Goal: Task Accomplishment & Management: Manage account settings

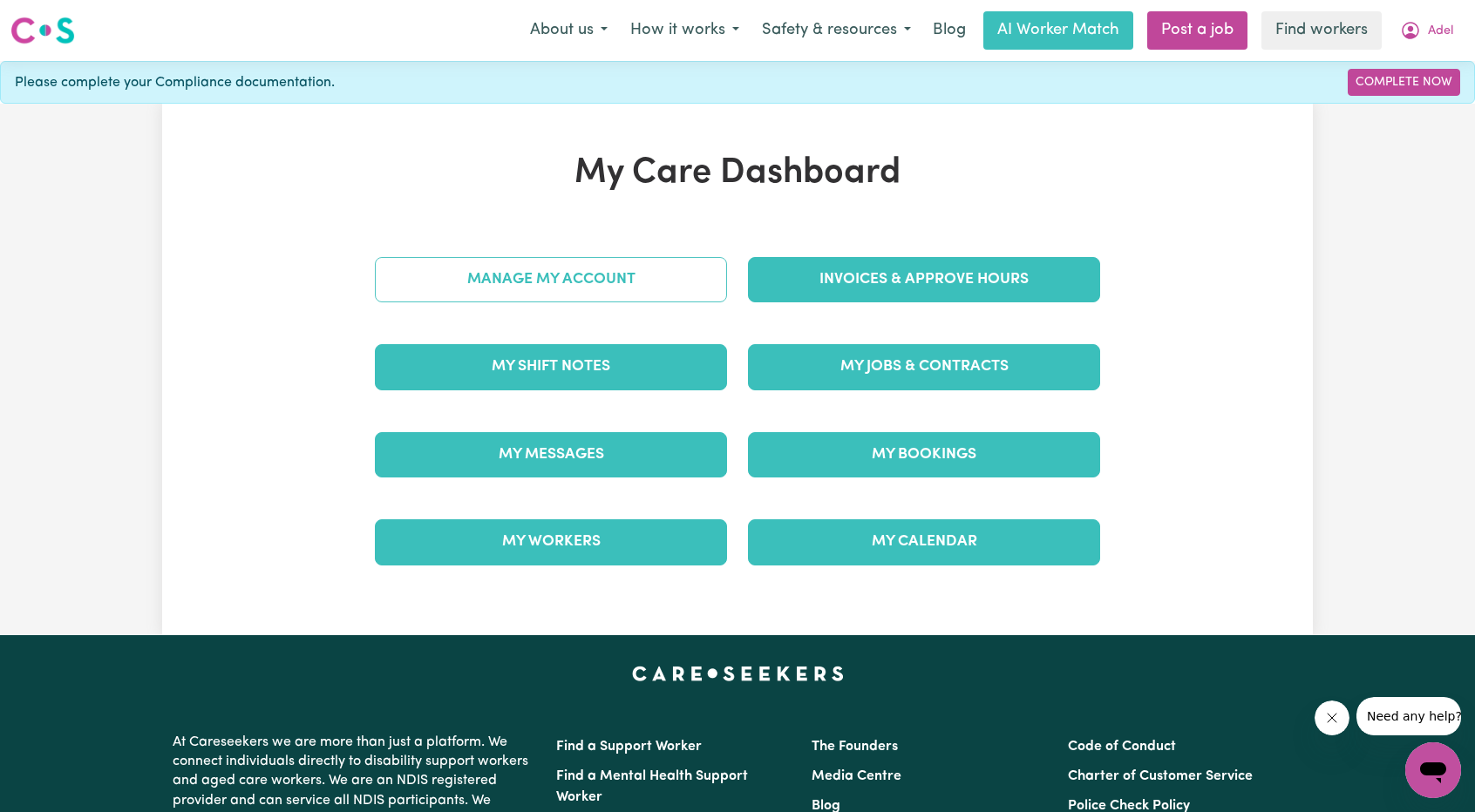
click at [602, 282] on link "Manage My Account" at bounding box center [550, 279] width 352 height 45
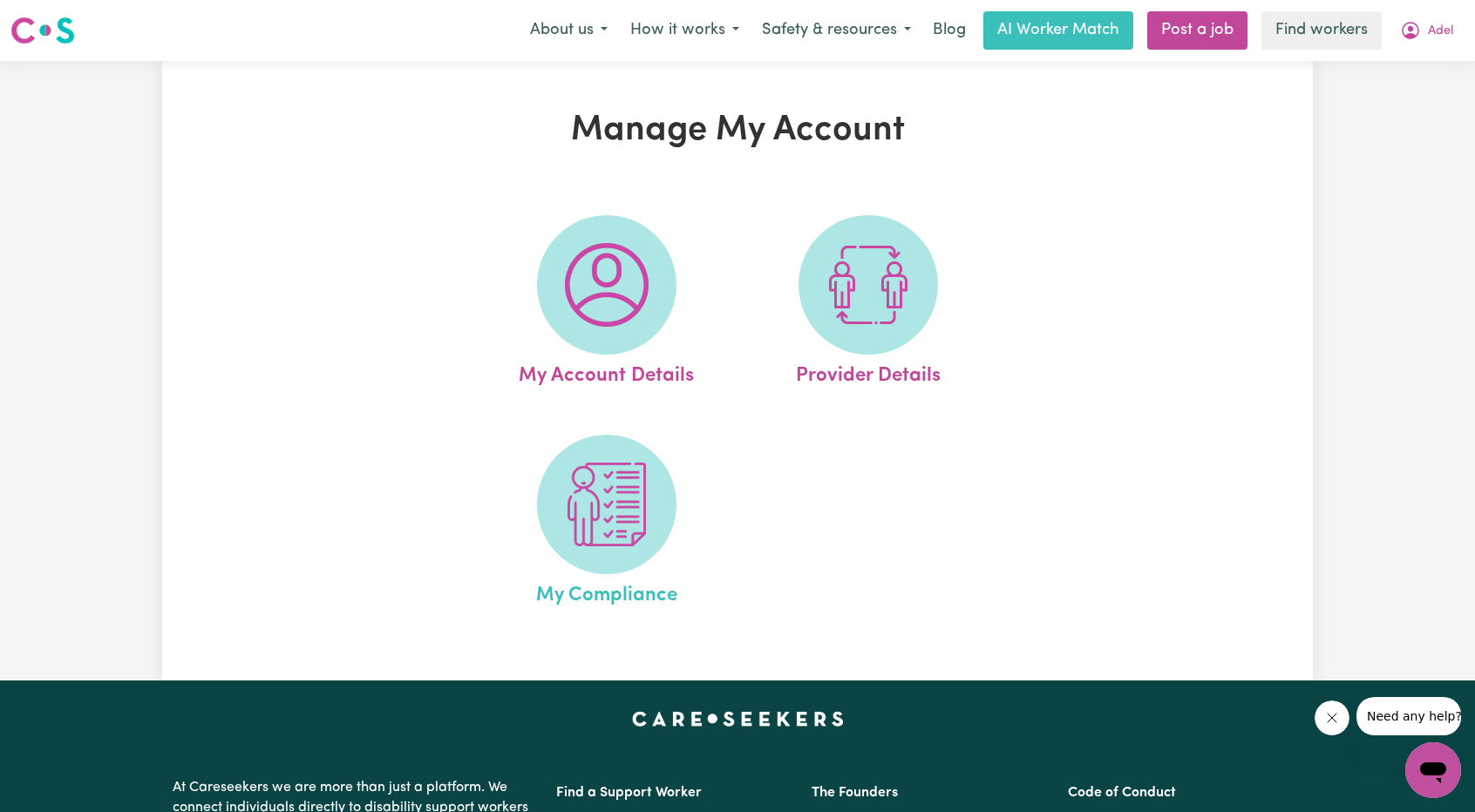
click at [544, 459] on link "My Compliance" at bounding box center [606, 522] width 251 height 176
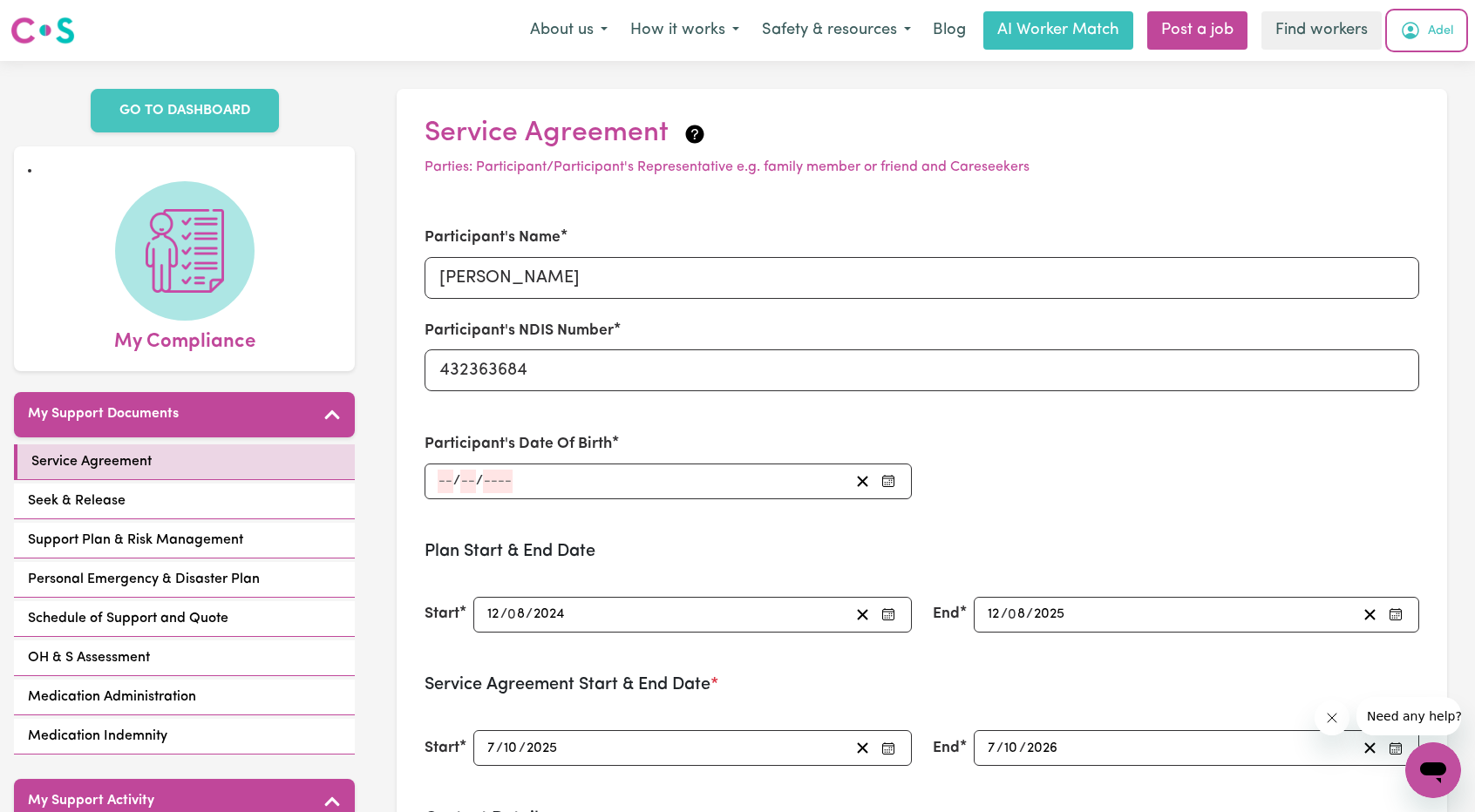
click at [1423, 28] on button "Adel" at bounding box center [1426, 31] width 76 height 36
click at [1374, 90] on link "Logout" at bounding box center [1394, 100] width 137 height 33
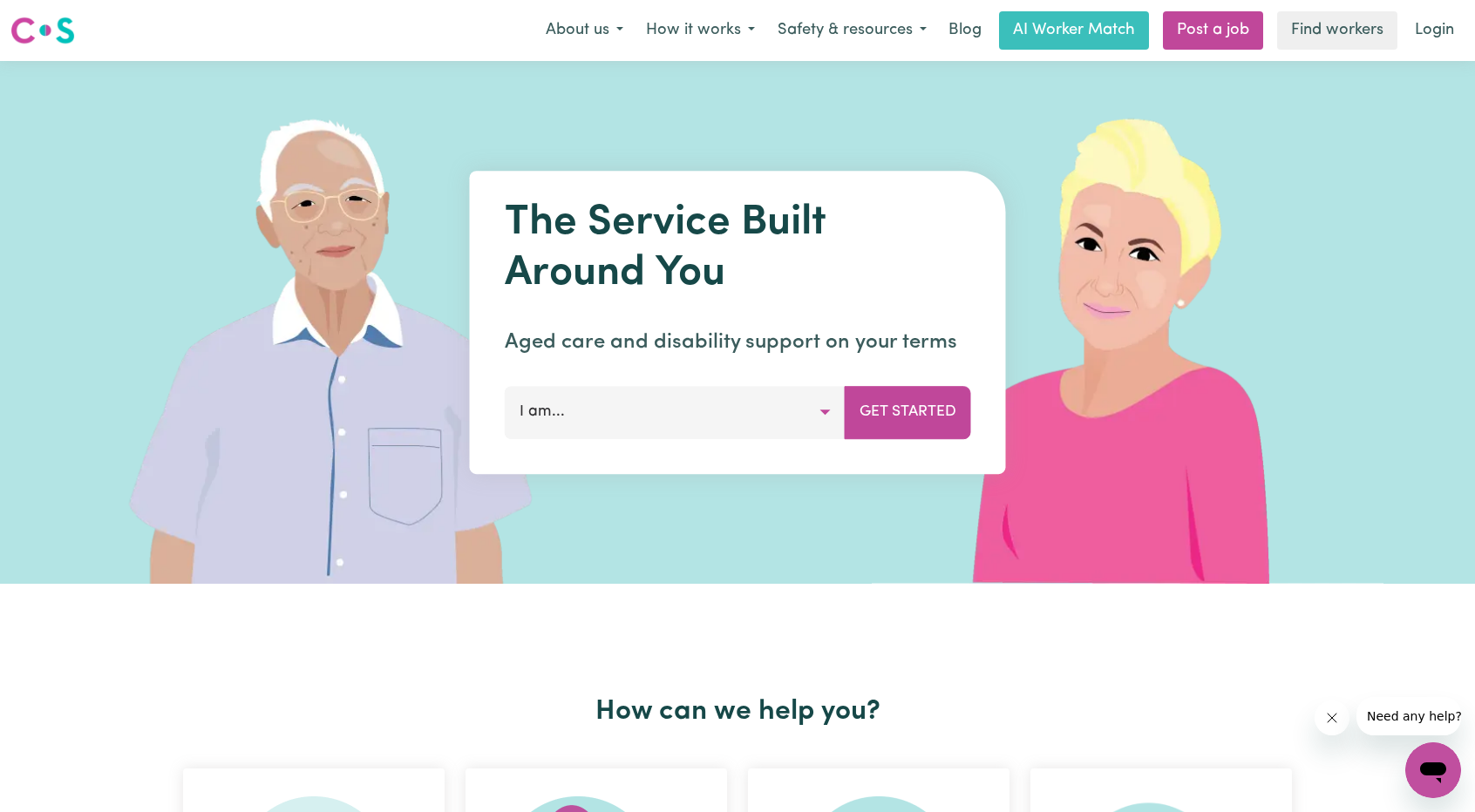
click at [1445, 24] on link "Login" at bounding box center [1435, 31] width 60 height 38
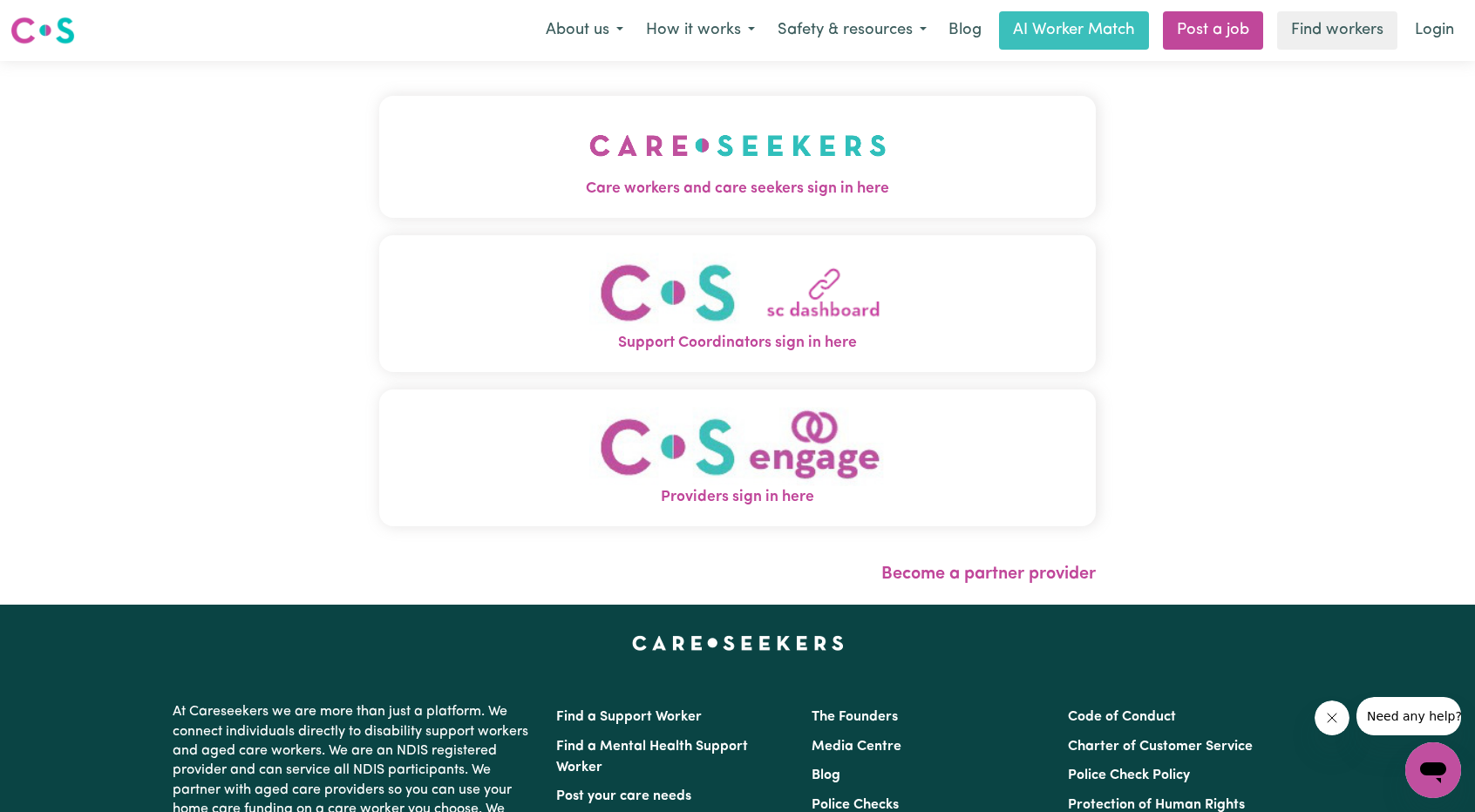
click at [689, 179] on span "Care workers and care seekers sign in here" at bounding box center [738, 189] width 716 height 23
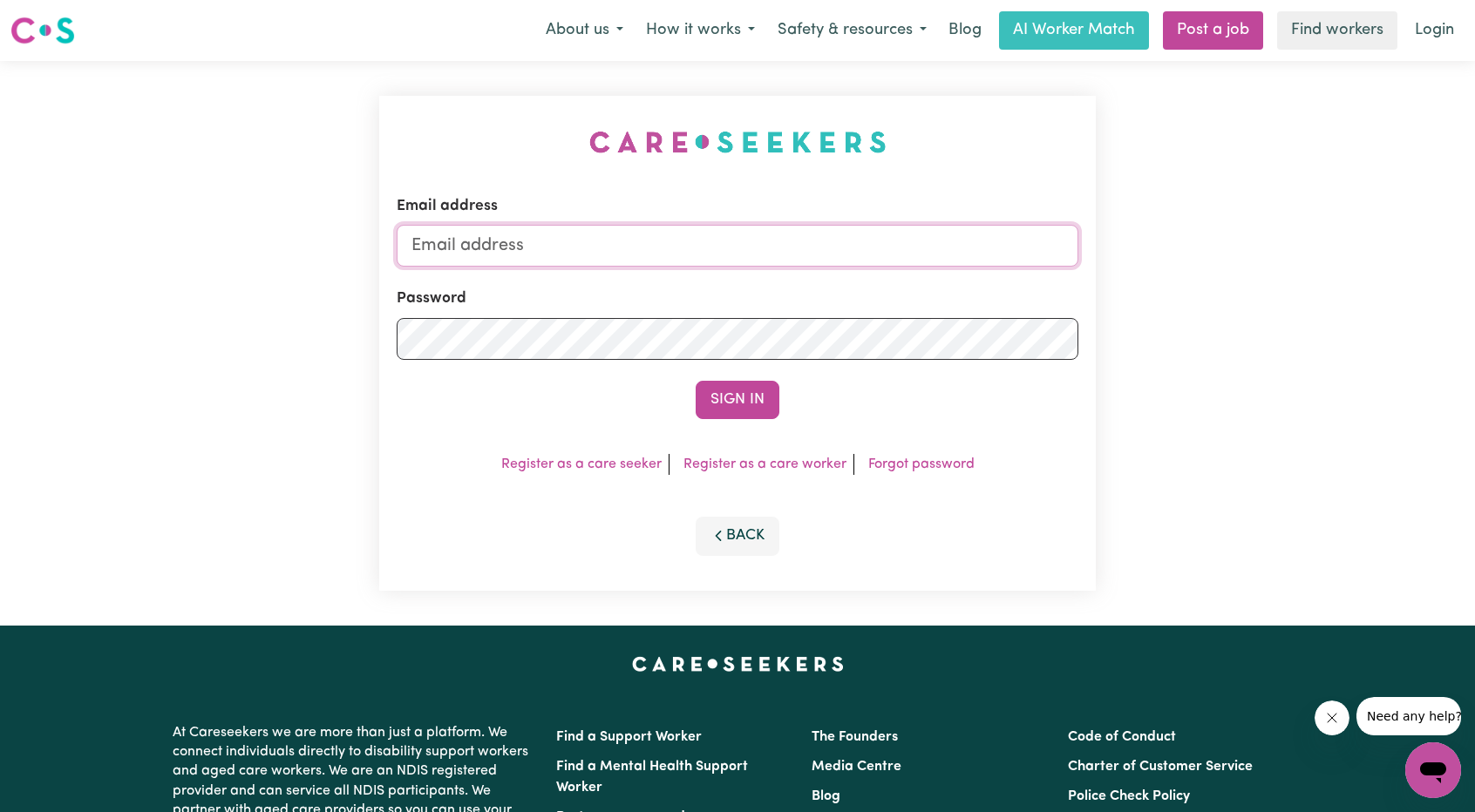
click at [810, 238] on input "Email address" at bounding box center [738, 246] width 682 height 42
drag, startPoint x: 503, startPoint y: 241, endPoint x: 808, endPoint y: 253, distance: 305.2
click at [808, 253] on input "[EMAIL_ADDRESS][PERSON_NAME][DOMAIN_NAME]" at bounding box center [738, 246] width 682 height 42
type input "[EMAIL_ADDRESS][DOMAIN_NAME]"
click at [731, 392] on button "Sign In" at bounding box center [737, 400] width 84 height 38
